Goal: Find specific page/section: Find specific page/section

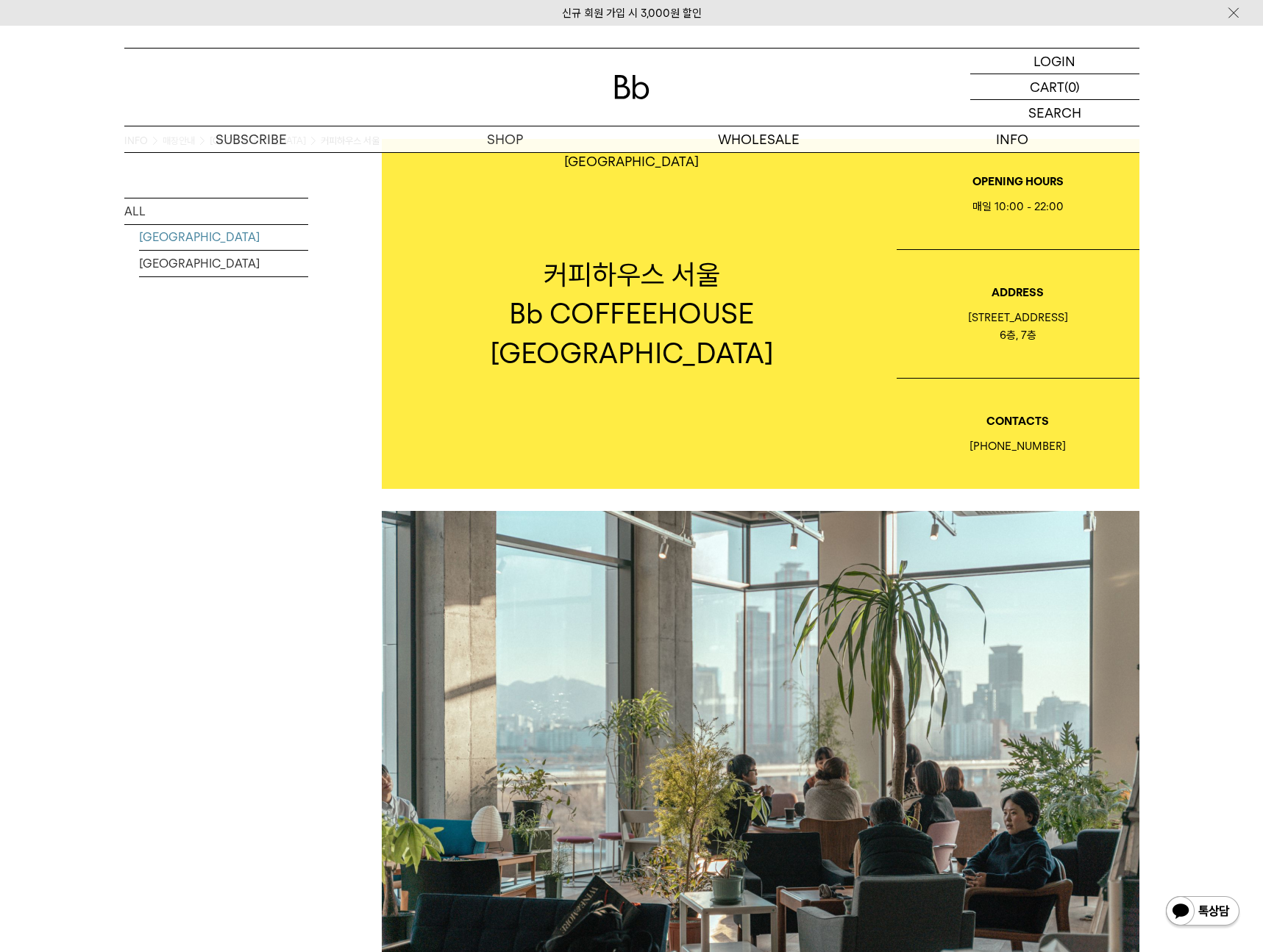
scroll to position [73, 0]
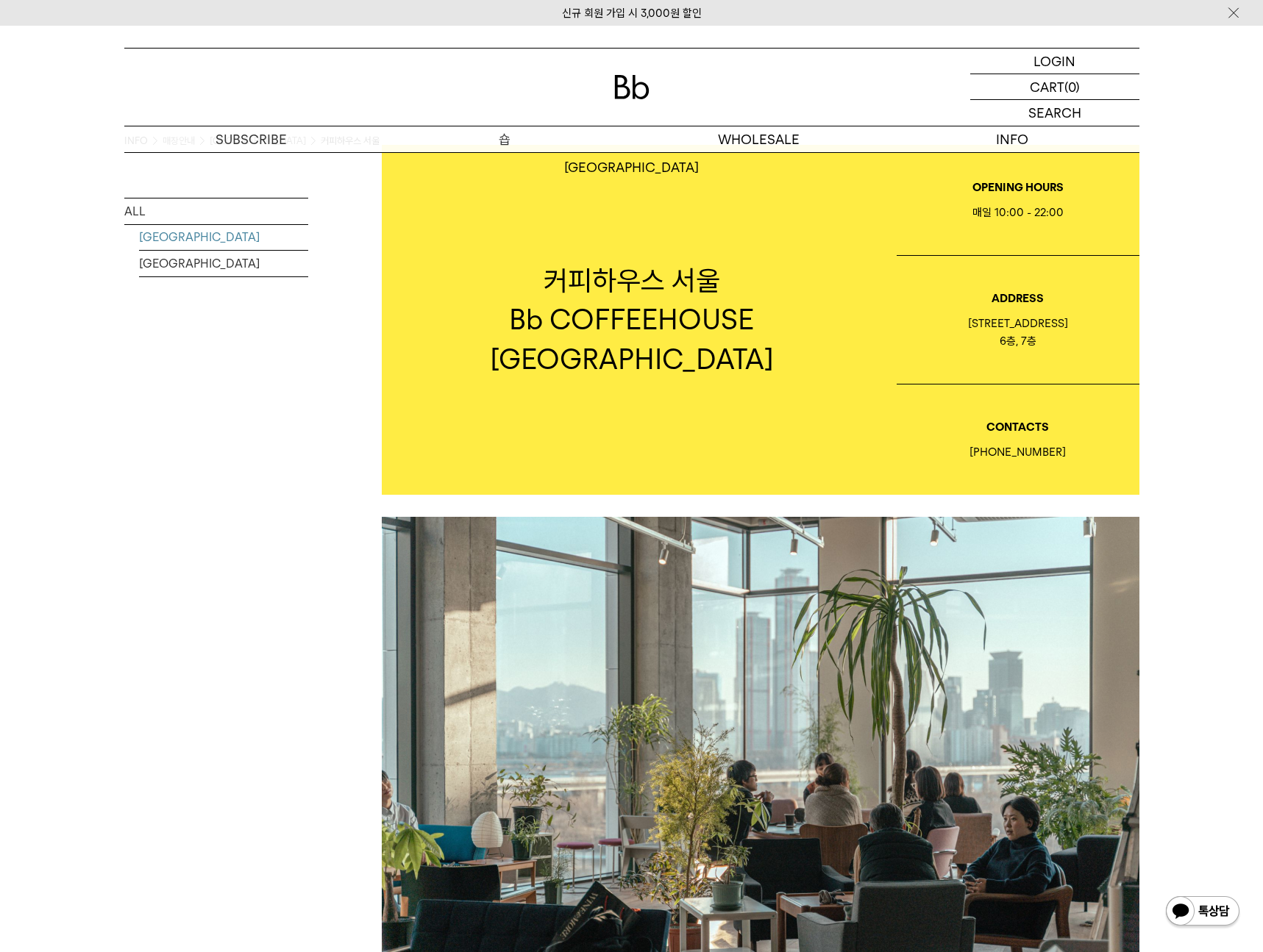
click at [505, 144] on p "숍" at bounding box center [505, 138] width 254 height 26
